Goal: Task Accomplishment & Management: Use online tool/utility

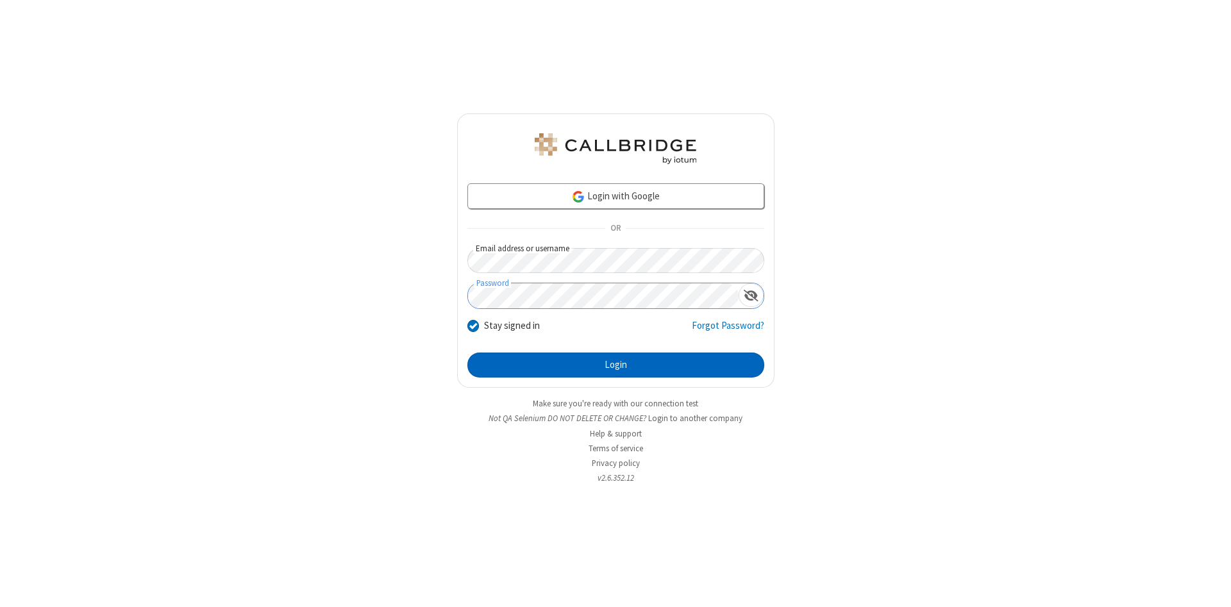
click at [616, 365] on button "Login" at bounding box center [615, 366] width 297 height 26
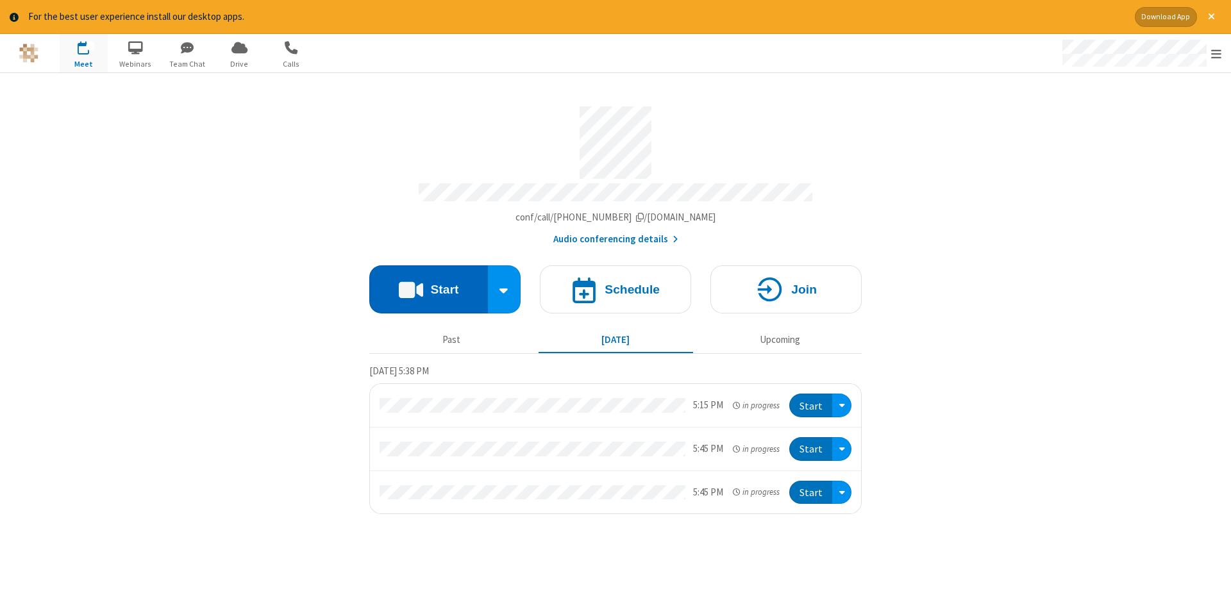
click at [428, 285] on button "Start" at bounding box center [428, 289] width 119 height 48
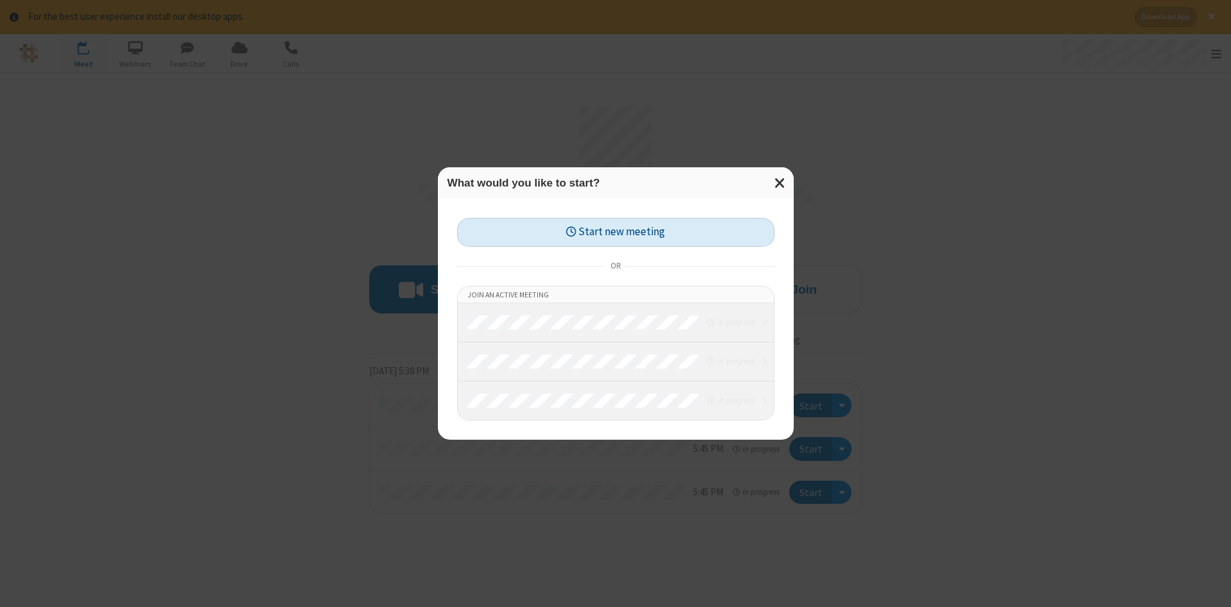
click at [616, 232] on button "Start new meeting" at bounding box center [615, 232] width 317 height 29
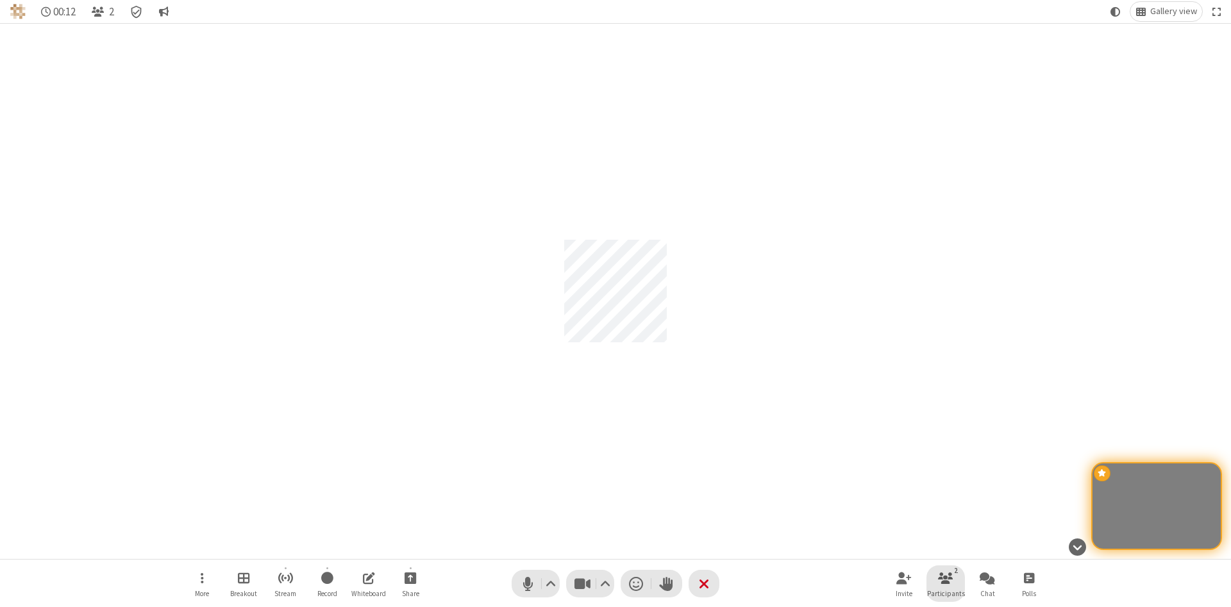
click at [946, 593] on span "Participants" at bounding box center [946, 594] width 38 height 8
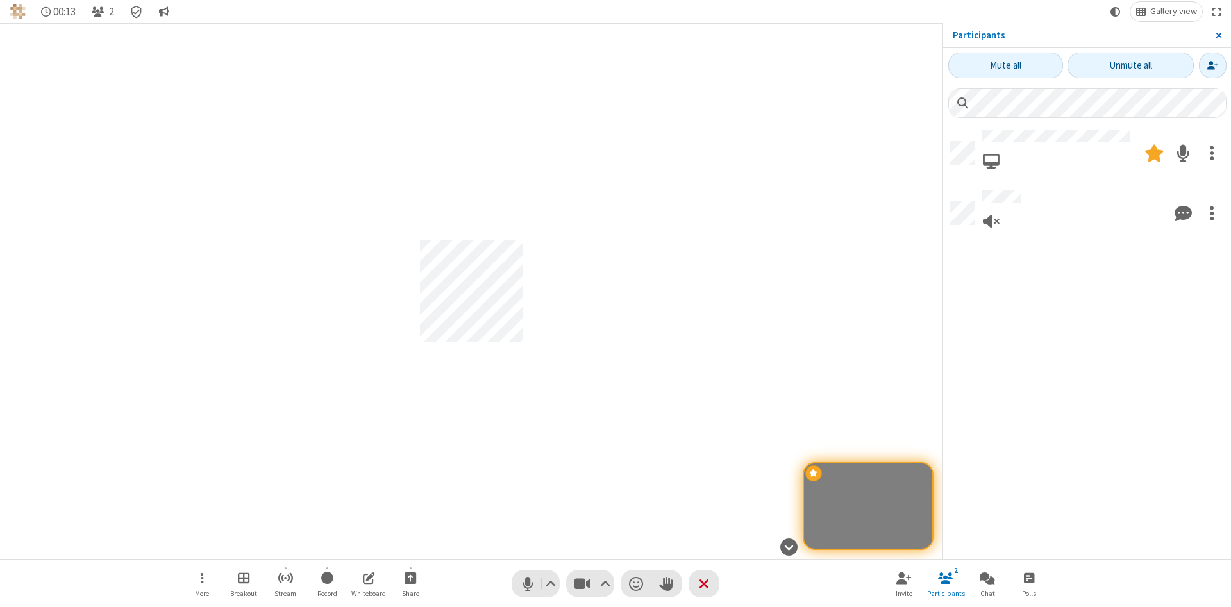
click at [1218, 35] on span "Close sidebar" at bounding box center [1219, 35] width 6 height 10
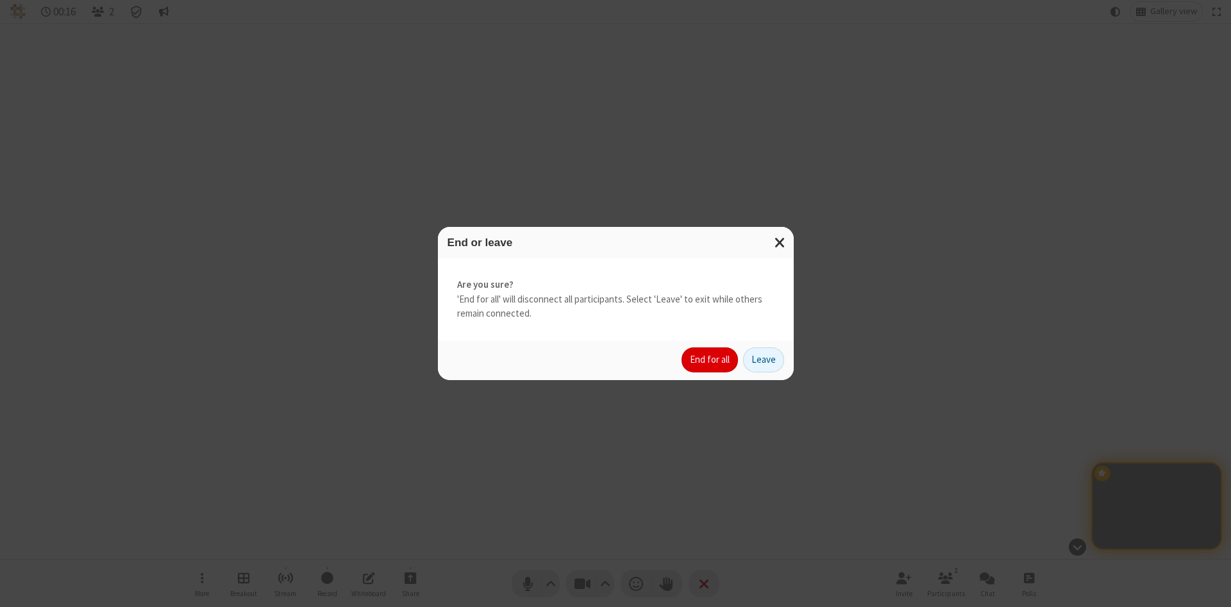
click at [710, 360] on button "End for all" at bounding box center [710, 361] width 56 height 26
